Goal: Task Accomplishment & Management: Manage account settings

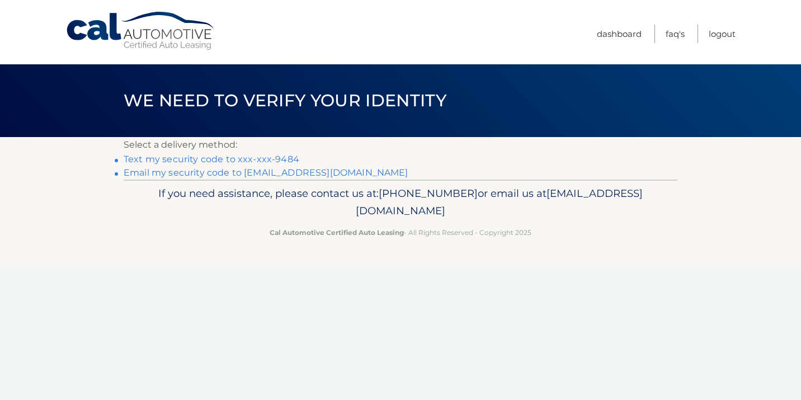
click at [214, 158] on link "Text my security code to xxx-xxx-9484" at bounding box center [212, 159] width 176 height 11
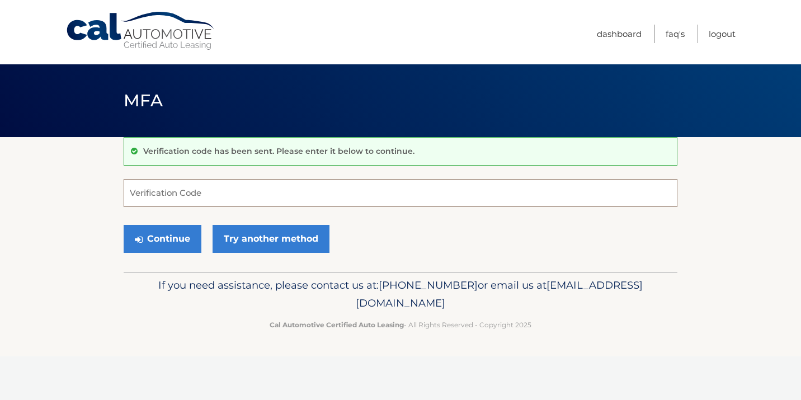
click at [189, 199] on input "Verification Code" at bounding box center [401, 193] width 554 height 28
type input "800221"
click at [183, 241] on button "Continue" at bounding box center [163, 239] width 78 height 28
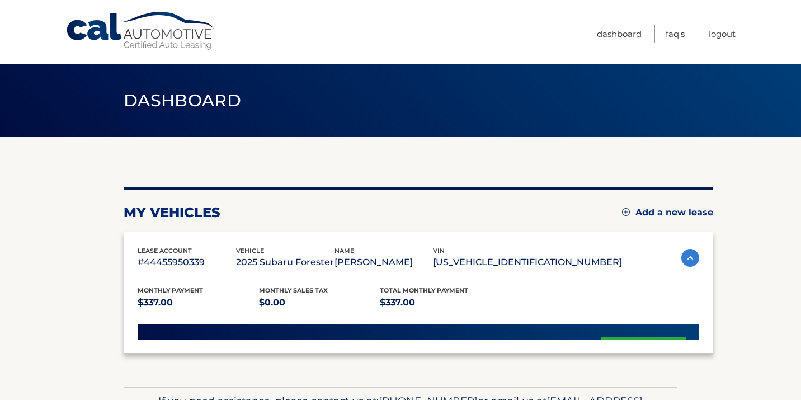
click at [182, 237] on div "lease account #44455950339 vehicle 2025 Subaru Forester name [PERSON_NAME] vin …" at bounding box center [419, 293] width 590 height 123
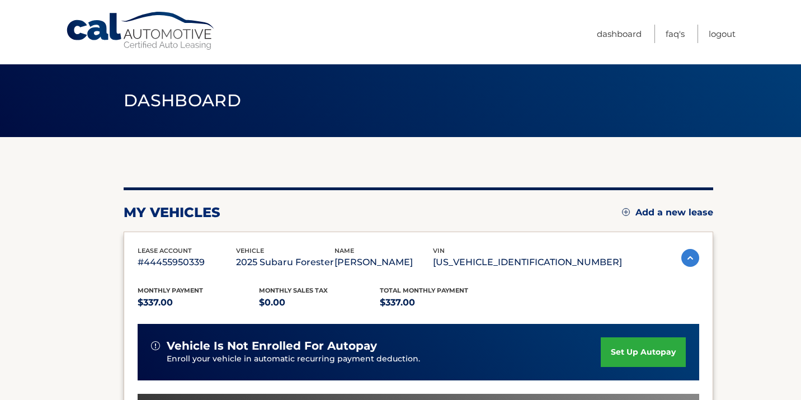
click at [275, 169] on div "my vehicles Add a new lease lease account #44455950339 vehicle 2025 Subaru Fore…" at bounding box center [419, 365] width 590 height 456
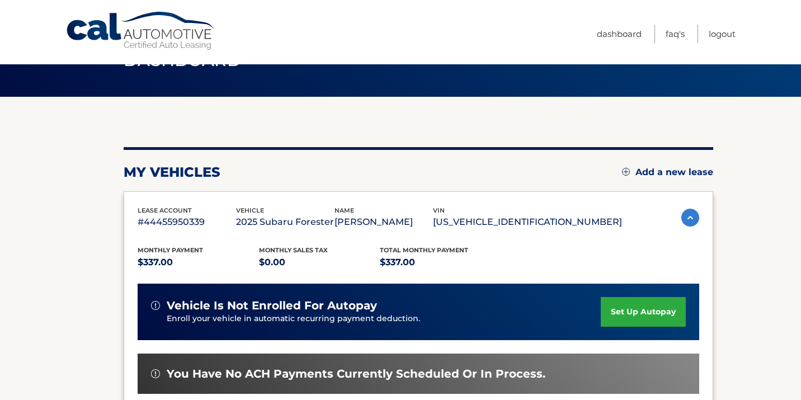
scroll to position [41, 0]
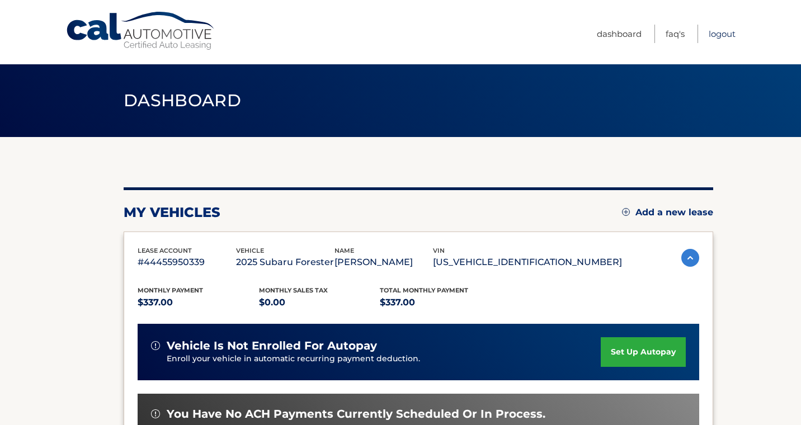
click at [718, 30] on link "Logout" at bounding box center [722, 34] width 27 height 18
